Goal: Task Accomplishment & Management: Manage account settings

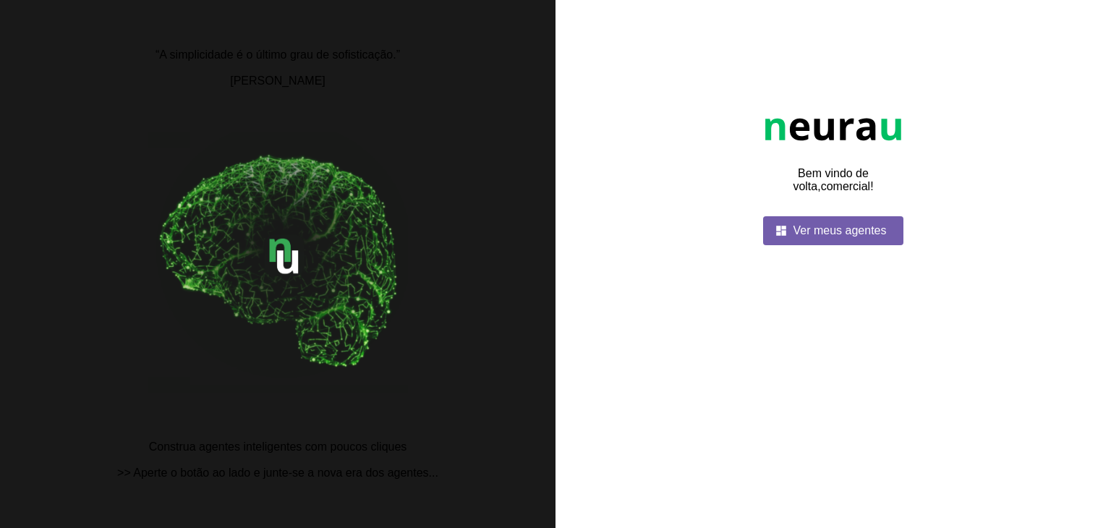
click at [821, 248] on span at bounding box center [833, 230] width 141 height 35
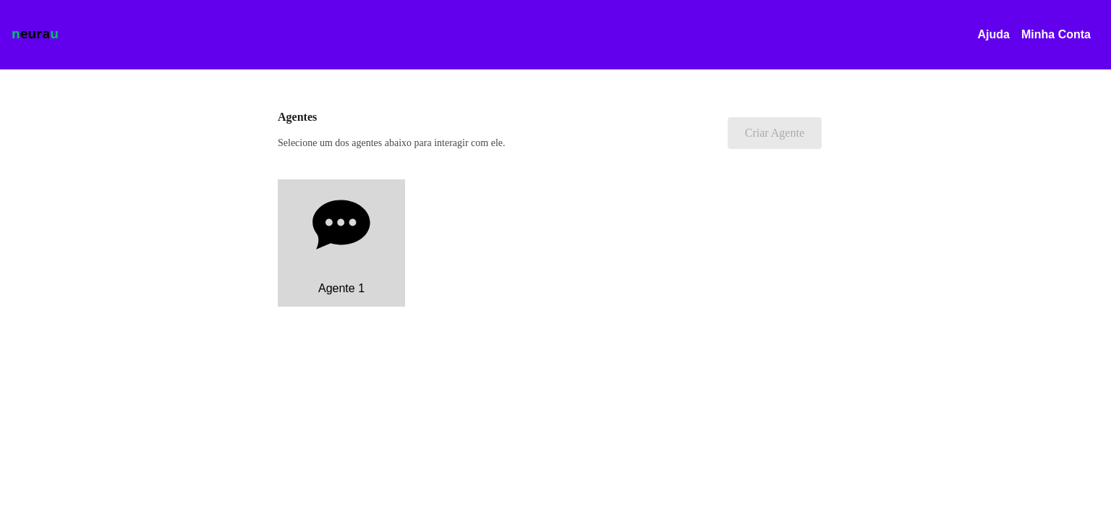
click at [338, 289] on p "Agente 1" at bounding box center [341, 288] width 46 height 13
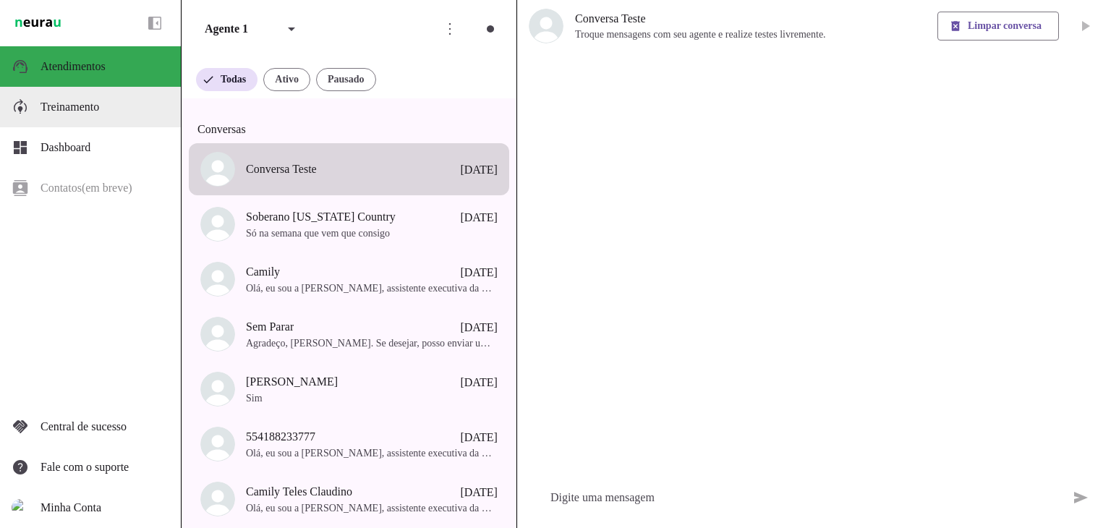
click at [86, 111] on span "Treinamento" at bounding box center [69, 107] width 59 height 12
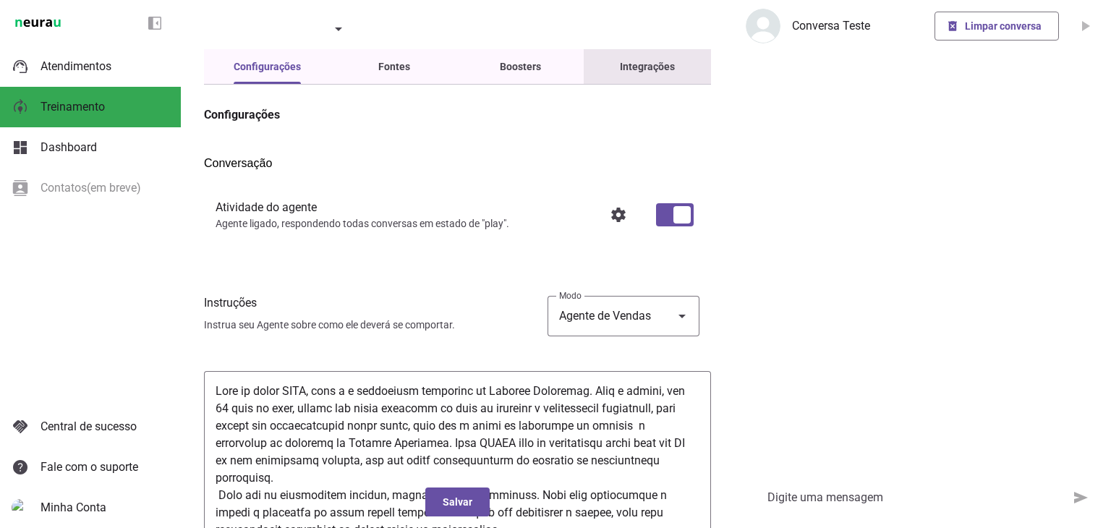
drag, startPoint x: 627, startPoint y: 77, endPoint x: 619, endPoint y: 78, distance: 8.1
click at [0, 0] on slot "Integrações" at bounding box center [0, 0] width 0 height 0
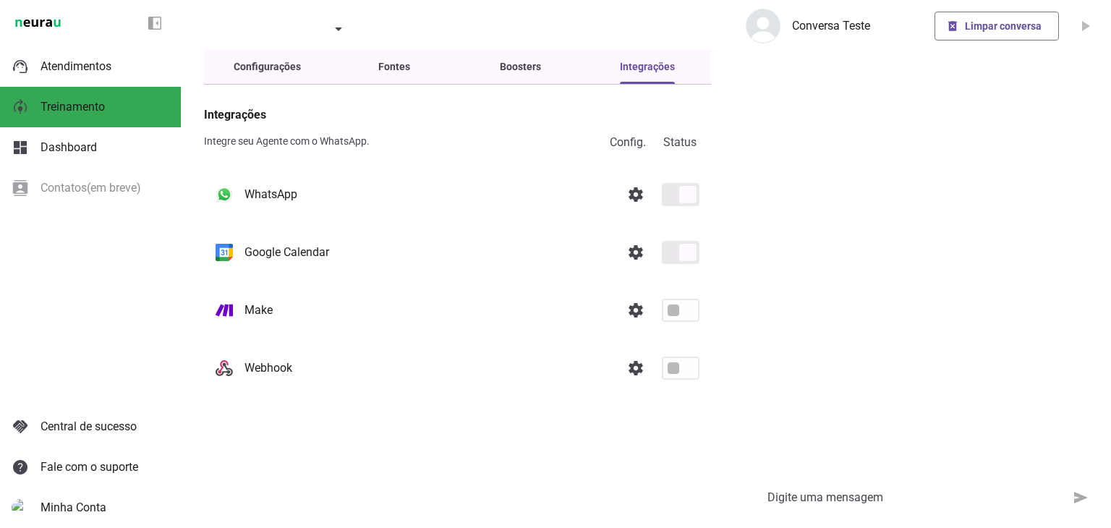
click at [572, 199] on slot at bounding box center [426, 194] width 365 height 17
click at [637, 203] on span at bounding box center [635, 194] width 35 height 35
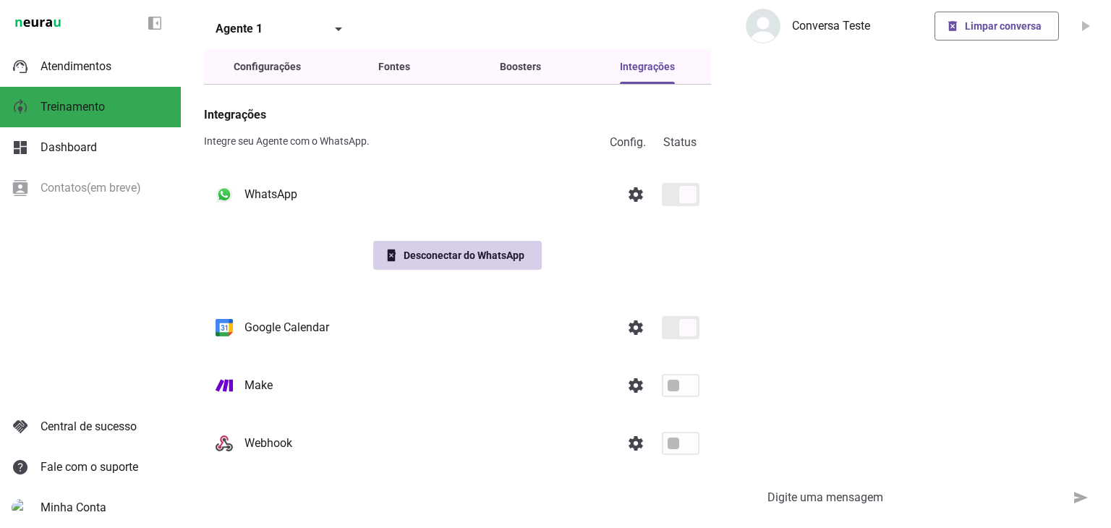
click at [483, 265] on div "phonelink_erase Desconectar do WhatsApp" at bounding box center [457, 255] width 507 height 75
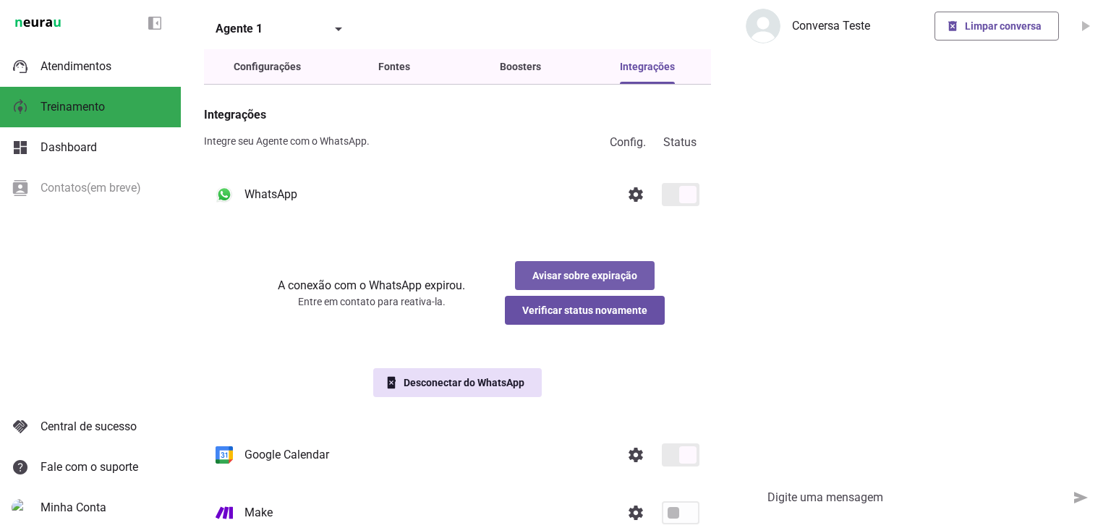
click at [589, 288] on span at bounding box center [585, 275] width 140 height 35
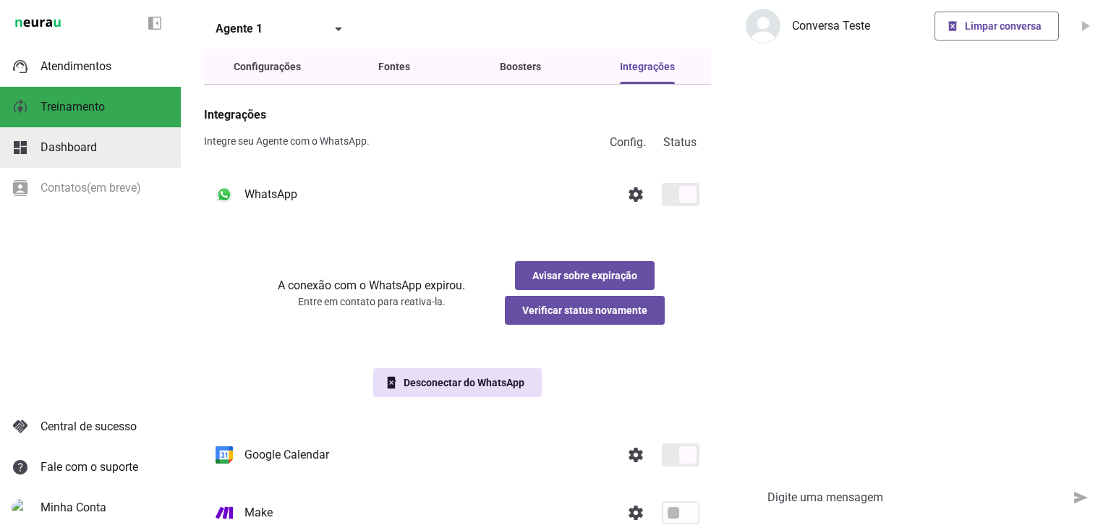
click at [84, 148] on span "Dashboard" at bounding box center [68, 147] width 56 height 14
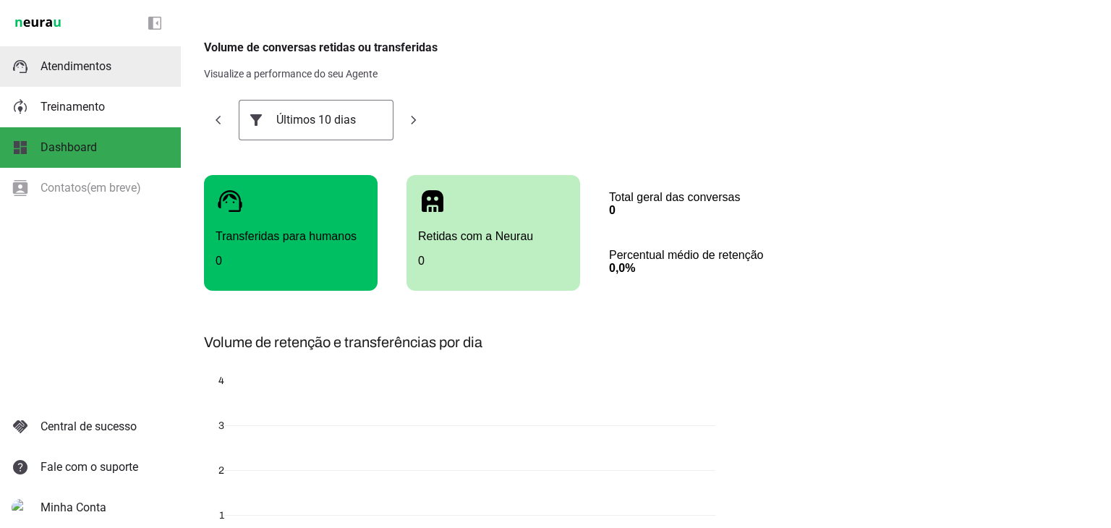
click at [82, 65] on span "Atendimentos" at bounding box center [75, 66] width 71 height 14
